Goal: Find specific page/section: Find specific page/section

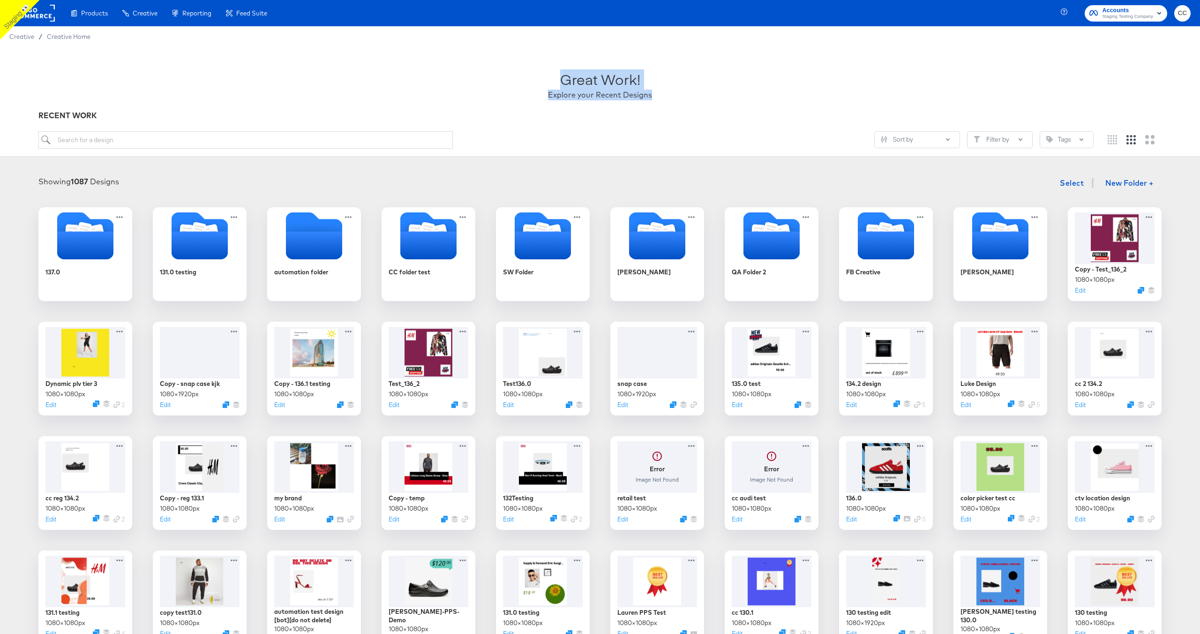
drag, startPoint x: 558, startPoint y: 79, endPoint x: 654, endPoint y: 95, distance: 97.8
click at [654, 95] on div "Great Work! Explore your Recent Designs" at bounding box center [599, 81] width 1123 height 59
click at [454, 69] on div "Great Work! Explore your Recent Designs" at bounding box center [599, 81] width 1123 height 59
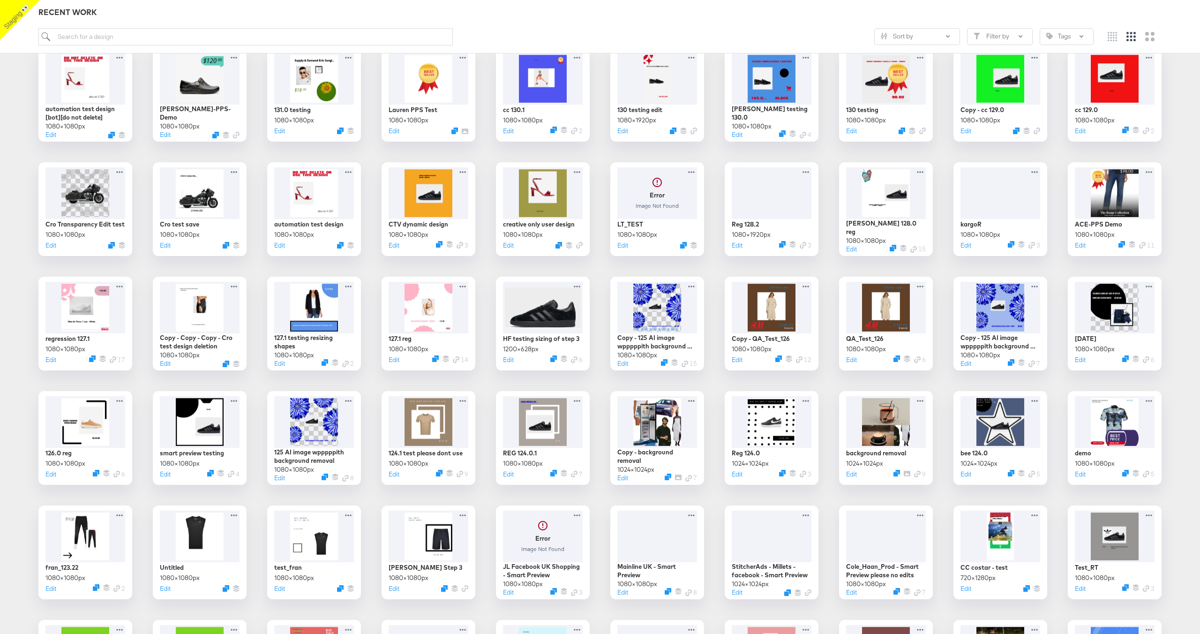
scroll to position [512, 0]
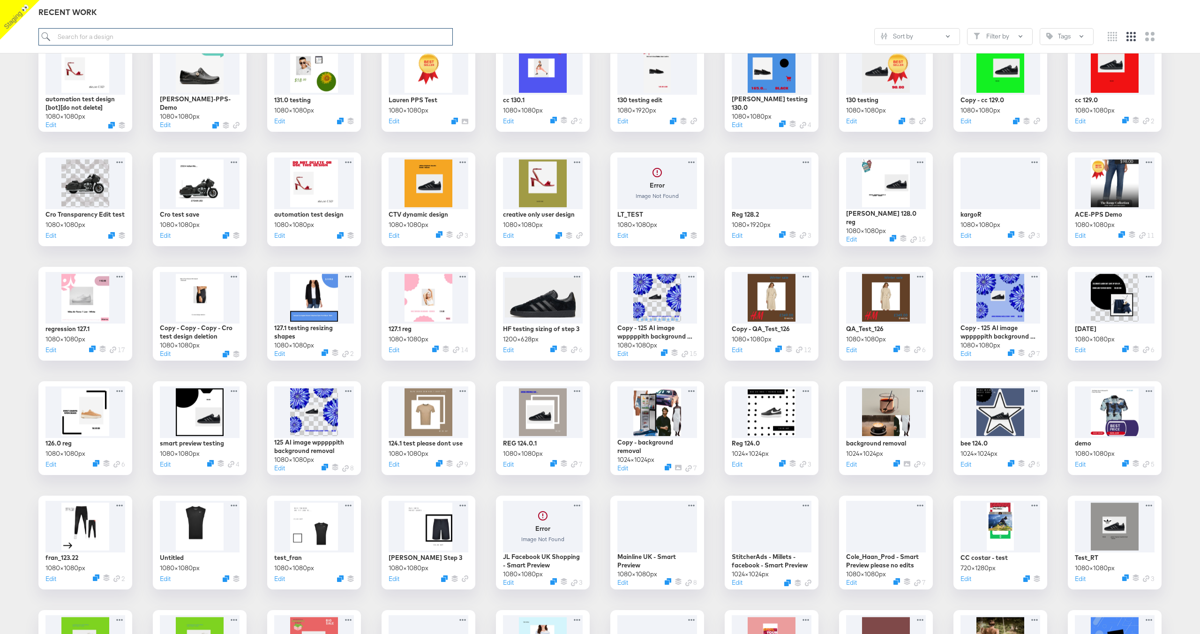
click at [107, 38] on input "search" at bounding box center [245, 36] width 414 height 17
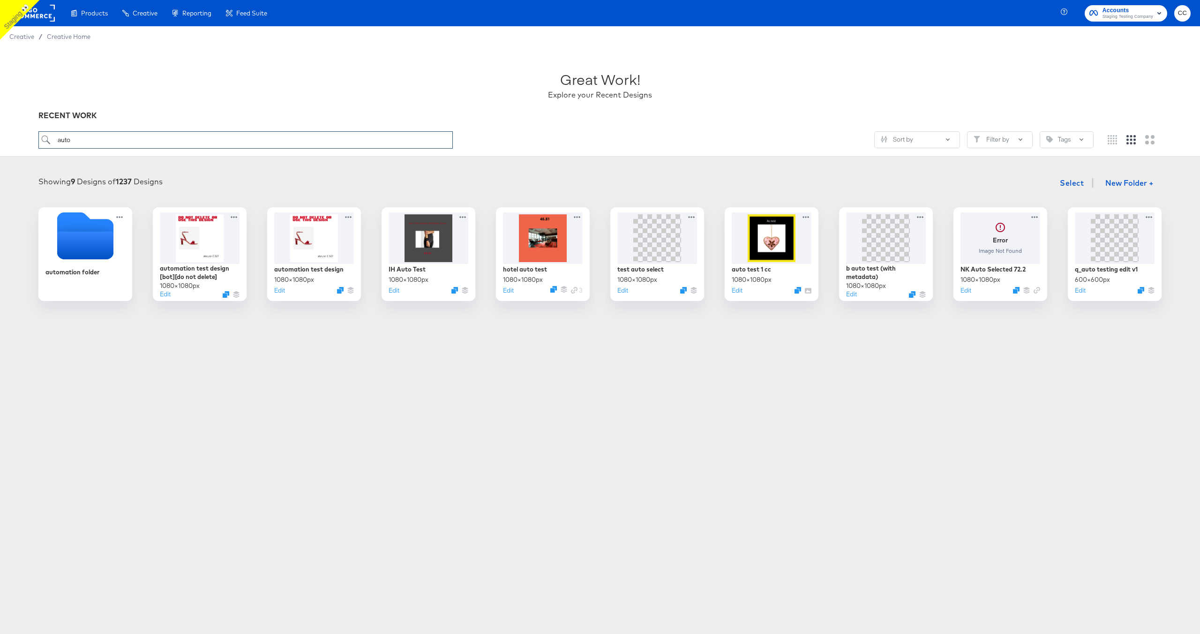
type input "auto"
click at [42, 14] on rect at bounding box center [33, 13] width 43 height 17
